Goal: Task Accomplishment & Management: Use online tool/utility

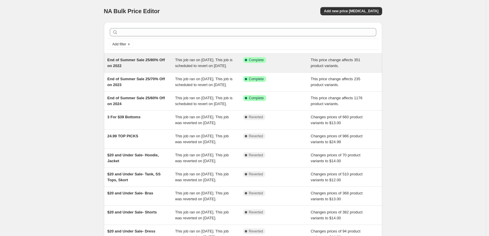
click at [145, 61] on span "End of Summer Sale 25/80% Off on 2022" at bounding box center [136, 63] width 58 height 10
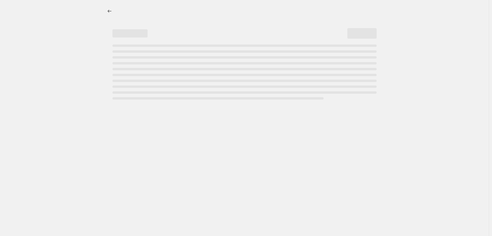
select select "pcap"
select select "no_change"
select select "tag"
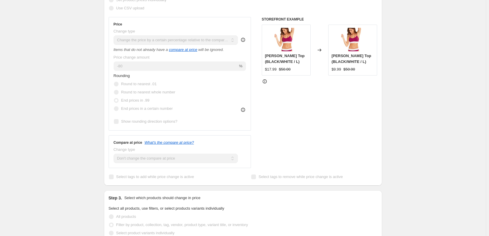
scroll to position [176, 0]
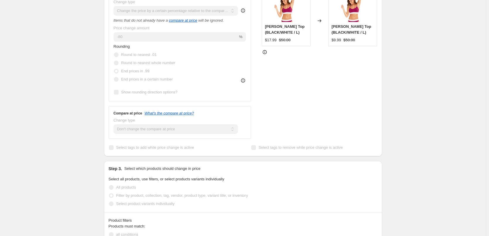
click at [304, 86] on div "STOREFRONT EXAMPLE [PERSON_NAME] Swim Top (BLACK/WHITE / L) $17.99 $50.00 Chang…" at bounding box center [320, 63] width 116 height 151
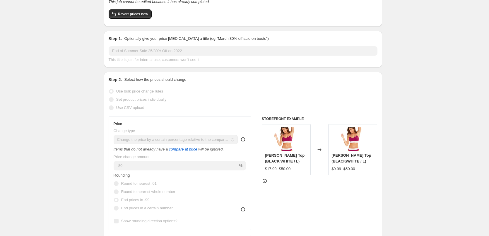
scroll to position [0, 0]
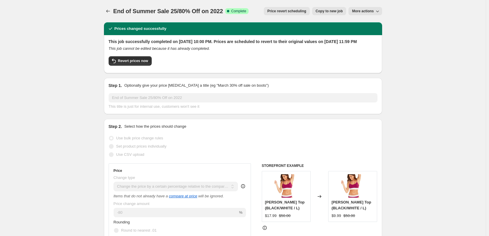
click at [291, 13] on span "Price revert scheduling" at bounding box center [286, 11] width 39 height 5
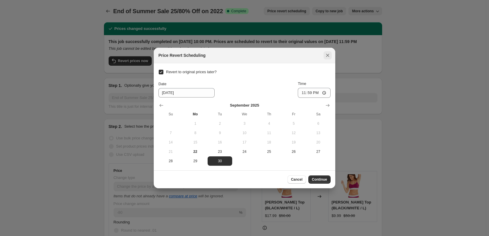
click at [325, 54] on icon "Close" at bounding box center [328, 55] width 6 height 6
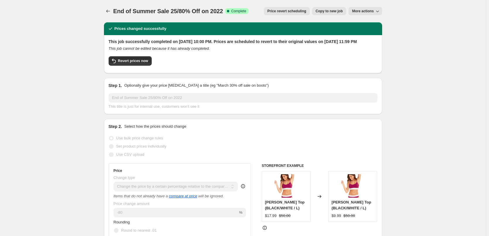
click at [379, 11] on icon "button" at bounding box center [377, 12] width 3 height 2
click at [279, 59] on div "This job successfully completed on [DATE] 10:00 PM. Prices are scheduled to rev…" at bounding box center [243, 54] width 269 height 30
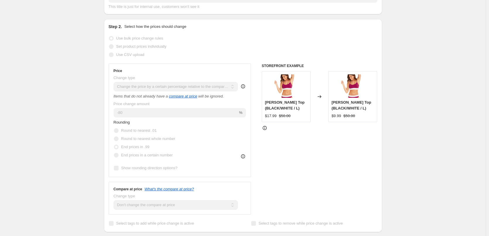
scroll to position [117, 0]
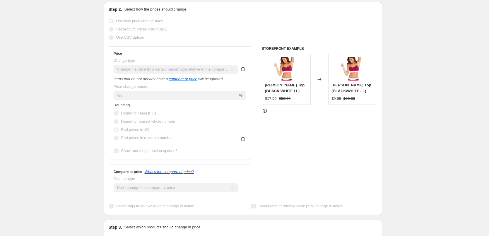
click at [245, 72] on icon at bounding box center [243, 69] width 6 height 6
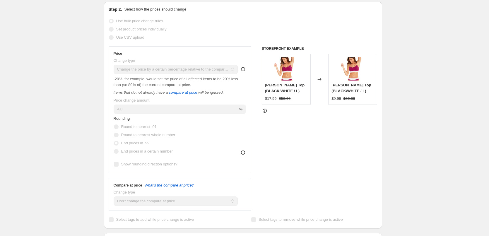
click at [245, 72] on icon at bounding box center [243, 69] width 6 height 6
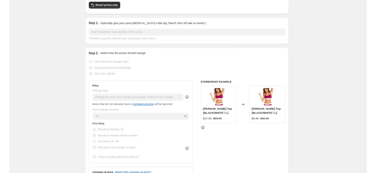
scroll to position [0, 0]
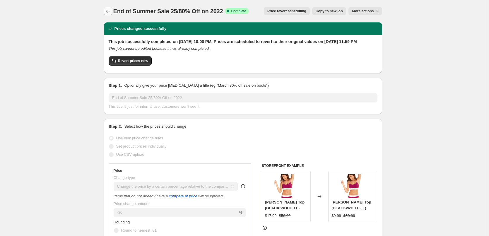
click at [106, 9] on button "Price change jobs" at bounding box center [108, 11] width 8 height 8
